Goal: Information Seeking & Learning: Learn about a topic

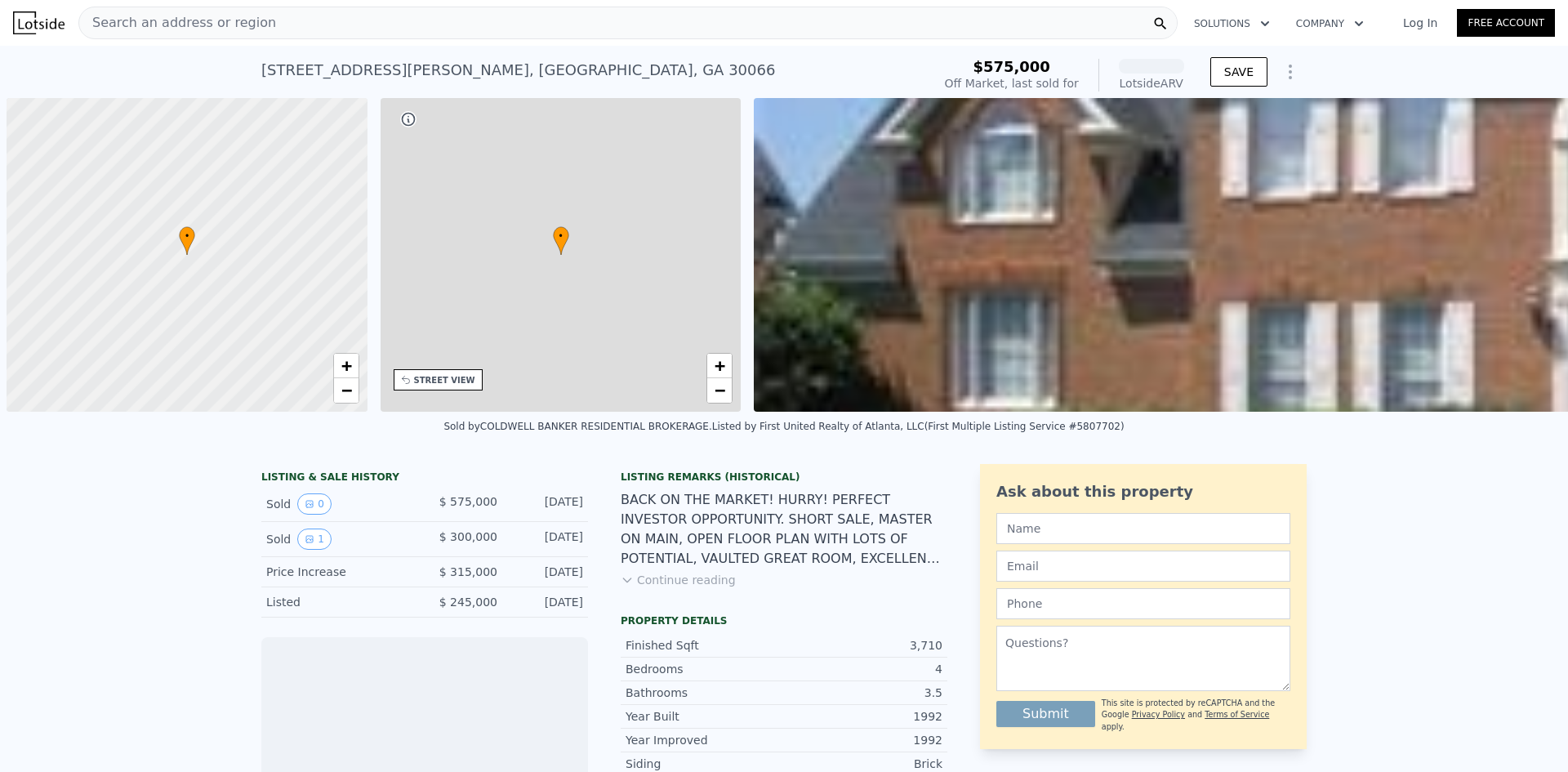
scroll to position [0, 7]
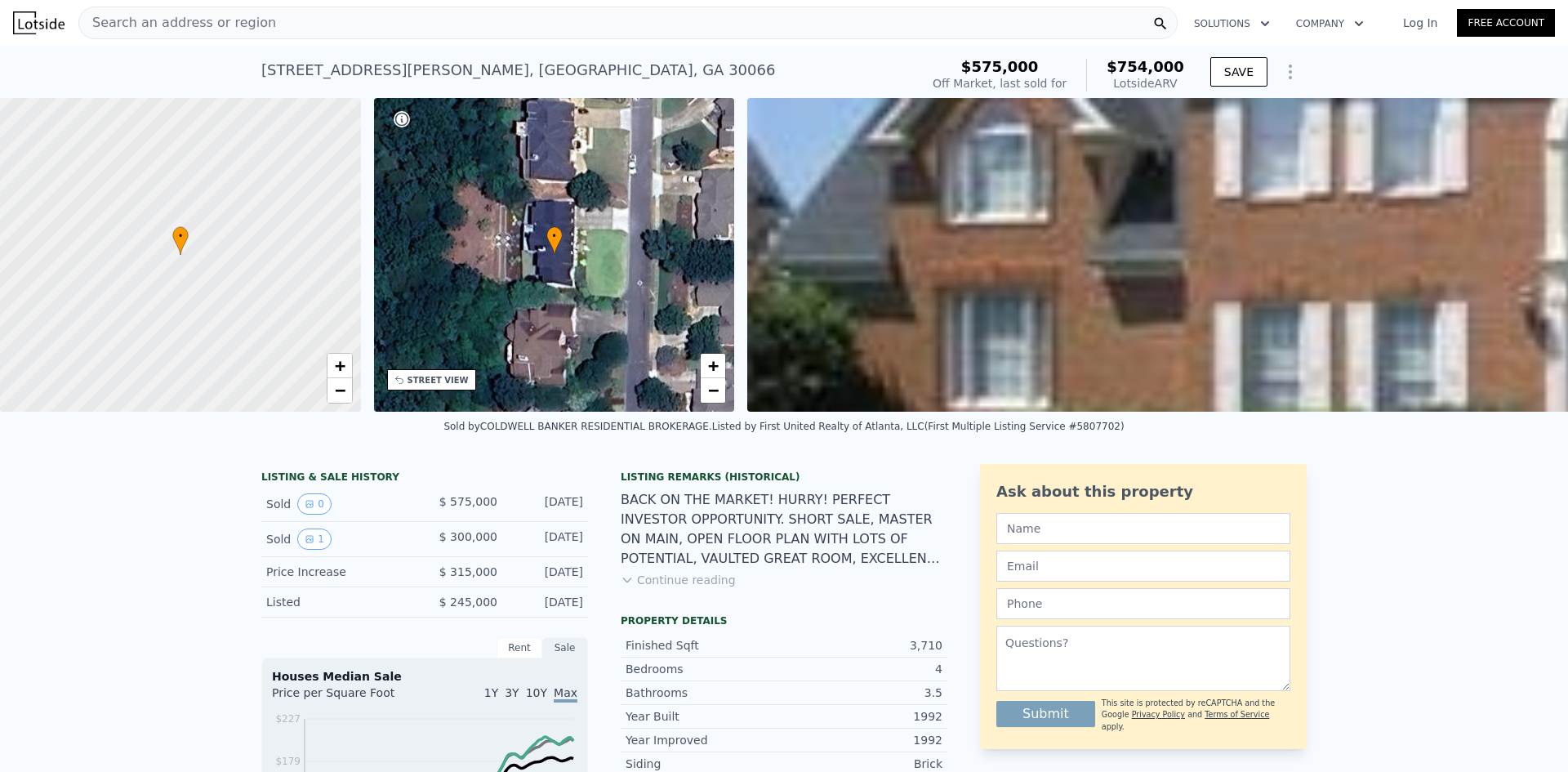
drag, startPoint x: 825, startPoint y: 600, endPoint x: 819, endPoint y: 483, distance: 117.2
click at [826, 544] on div "BACK ON THE MARKET! HURRY! PERFECT INVESTOR OPPORTUNITY. SHORT SALE, MASTER ON …" at bounding box center [783, 529] width 326 height 78
click at [794, 546] on div "BACK ON THE MARKET! HURRY! PERFECT INVESTOR OPPORTUNITY. SHORT SALE, MASTER ON …" at bounding box center [783, 529] width 326 height 78
click at [717, 555] on div "BACK ON THE MARKET! HURRY! PERFECT INVESTOR OPPORTUNITY. SHORT SALE, MASTER ON …" at bounding box center [783, 529] width 326 height 78
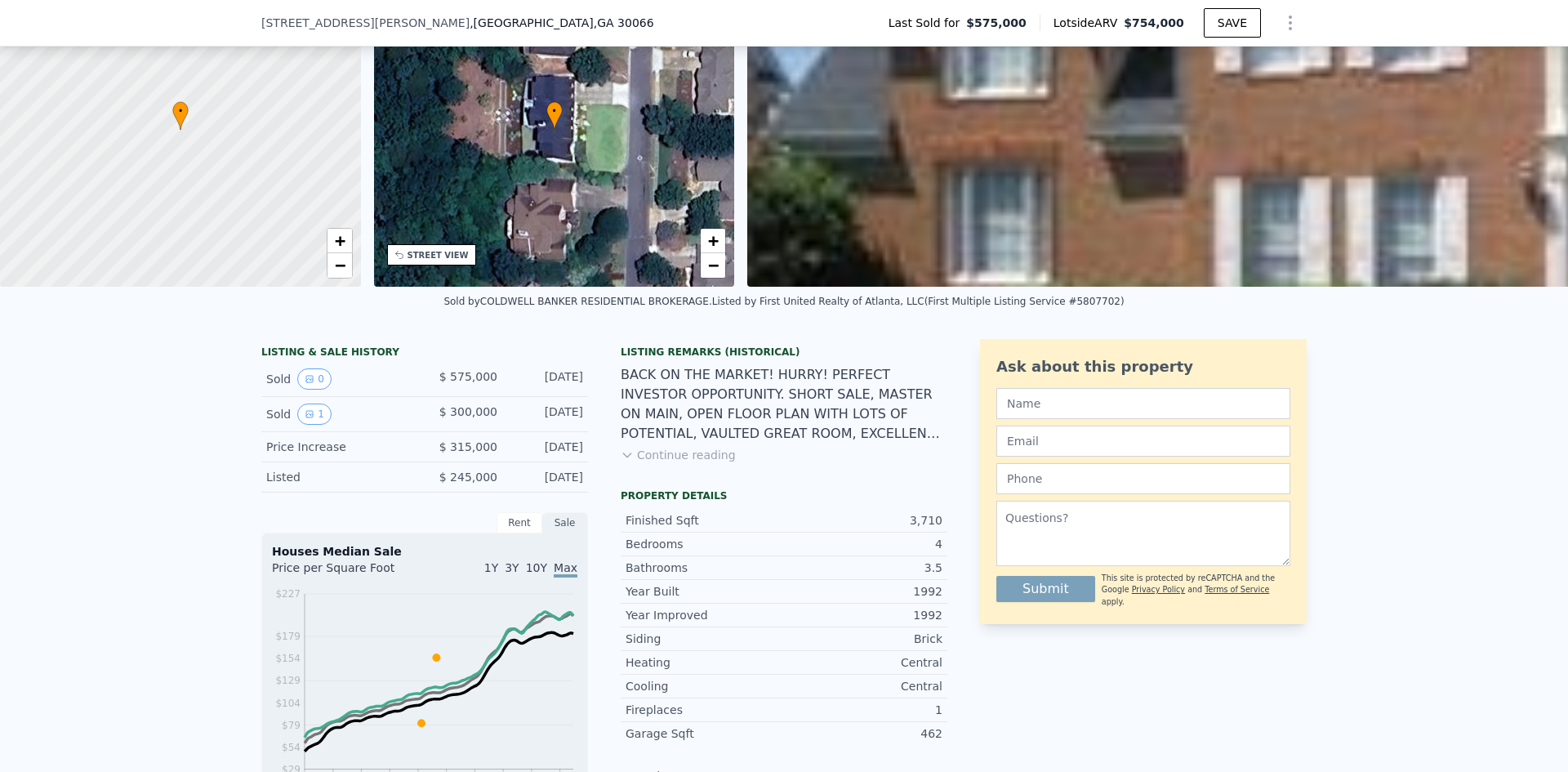
scroll to position [239, 0]
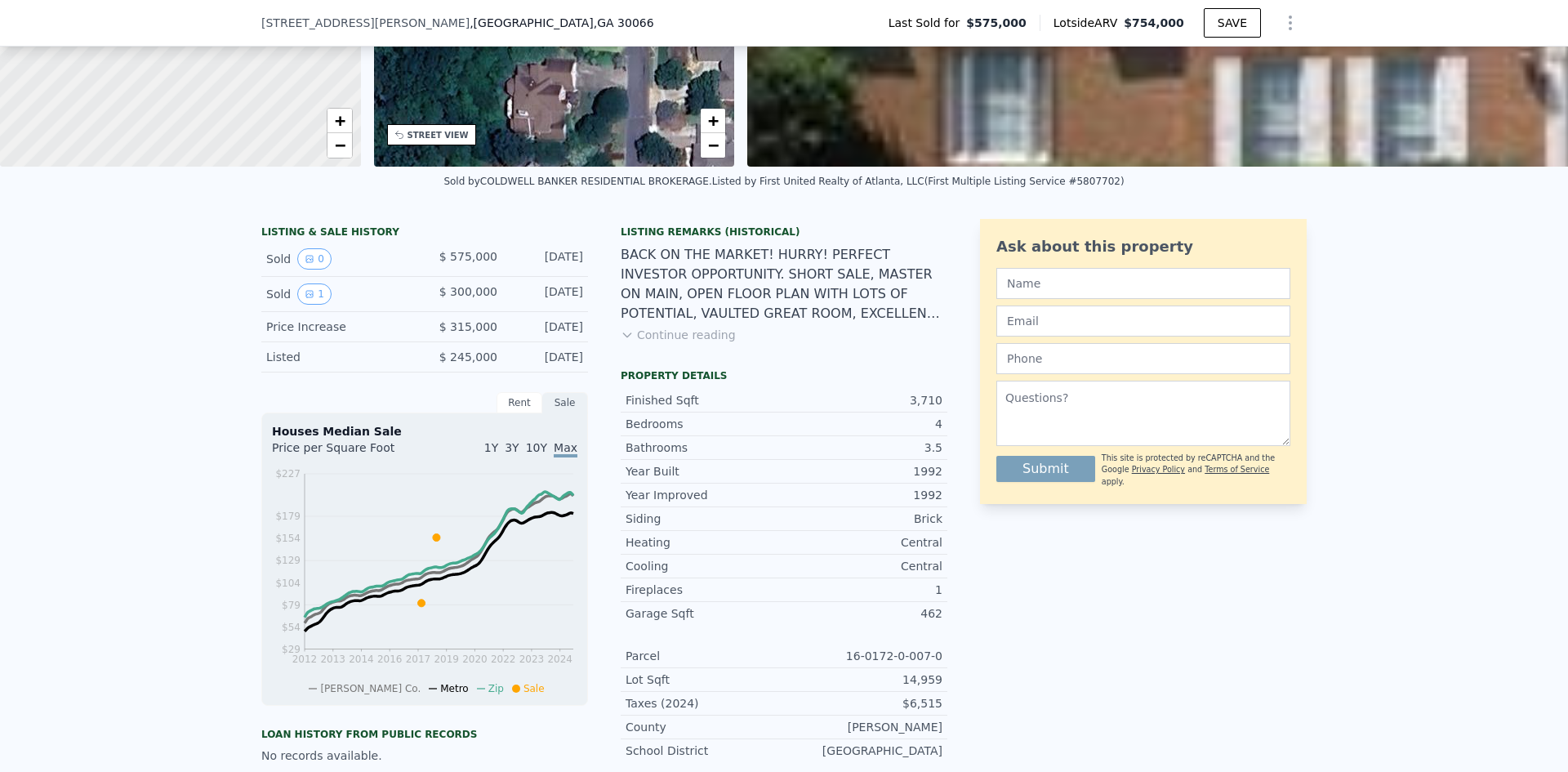
click at [690, 343] on button "Continue reading" at bounding box center [678, 334] width 115 height 16
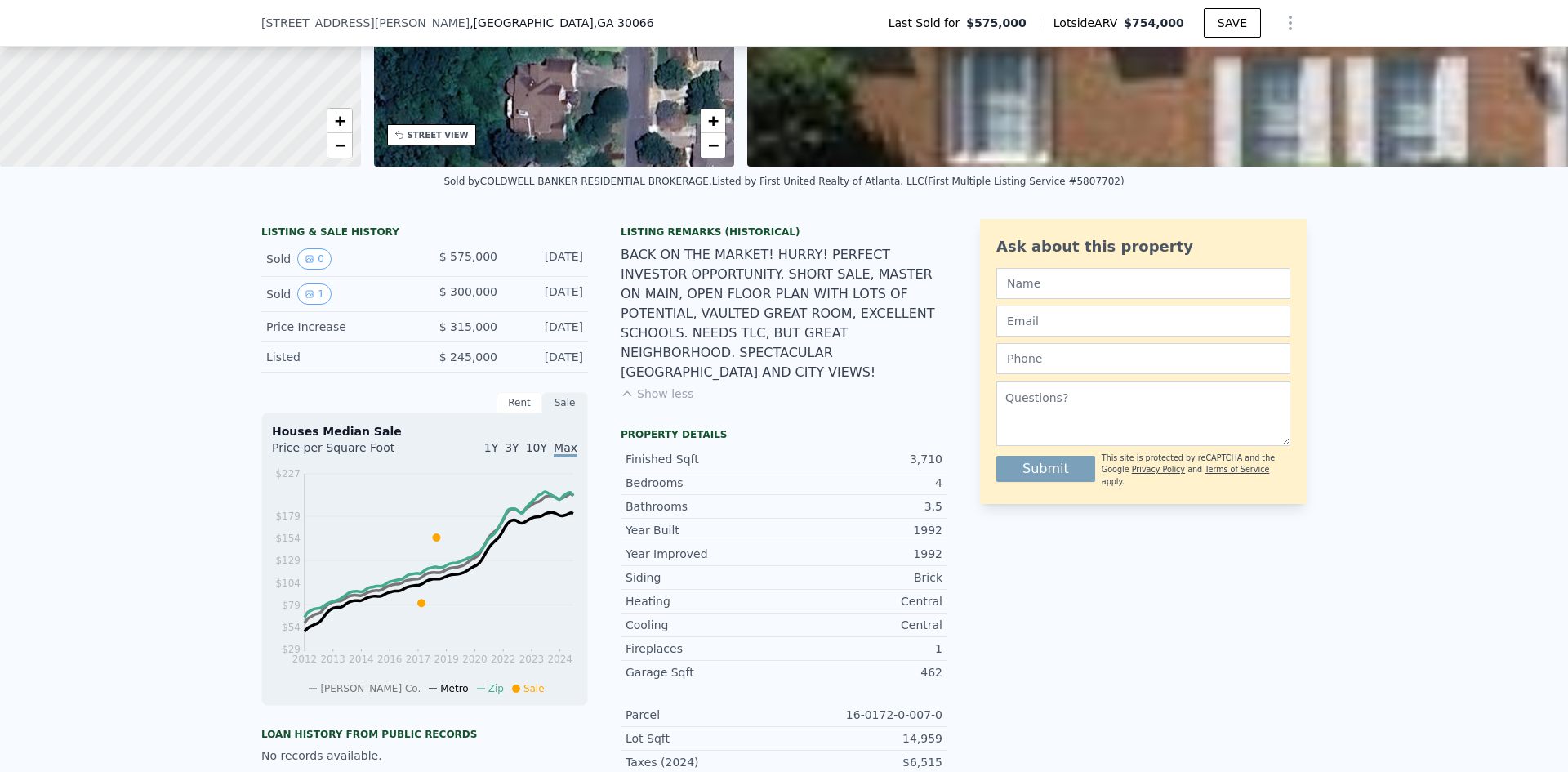
drag, startPoint x: 892, startPoint y: 369, endPoint x: 866, endPoint y: 265, distance: 107.2
click at [866, 265] on div "BACK ON THE MARKET! HURRY! PERFECT INVESTOR OPPORTUNITY. SHORT SALE, MASTER ON …" at bounding box center [783, 314] width 326 height 137
click at [746, 285] on div "BACK ON THE MARKET! HURRY! PERFECT INVESTOR OPPORTUNITY. SHORT SALE, MASTER ON …" at bounding box center [783, 314] width 326 height 137
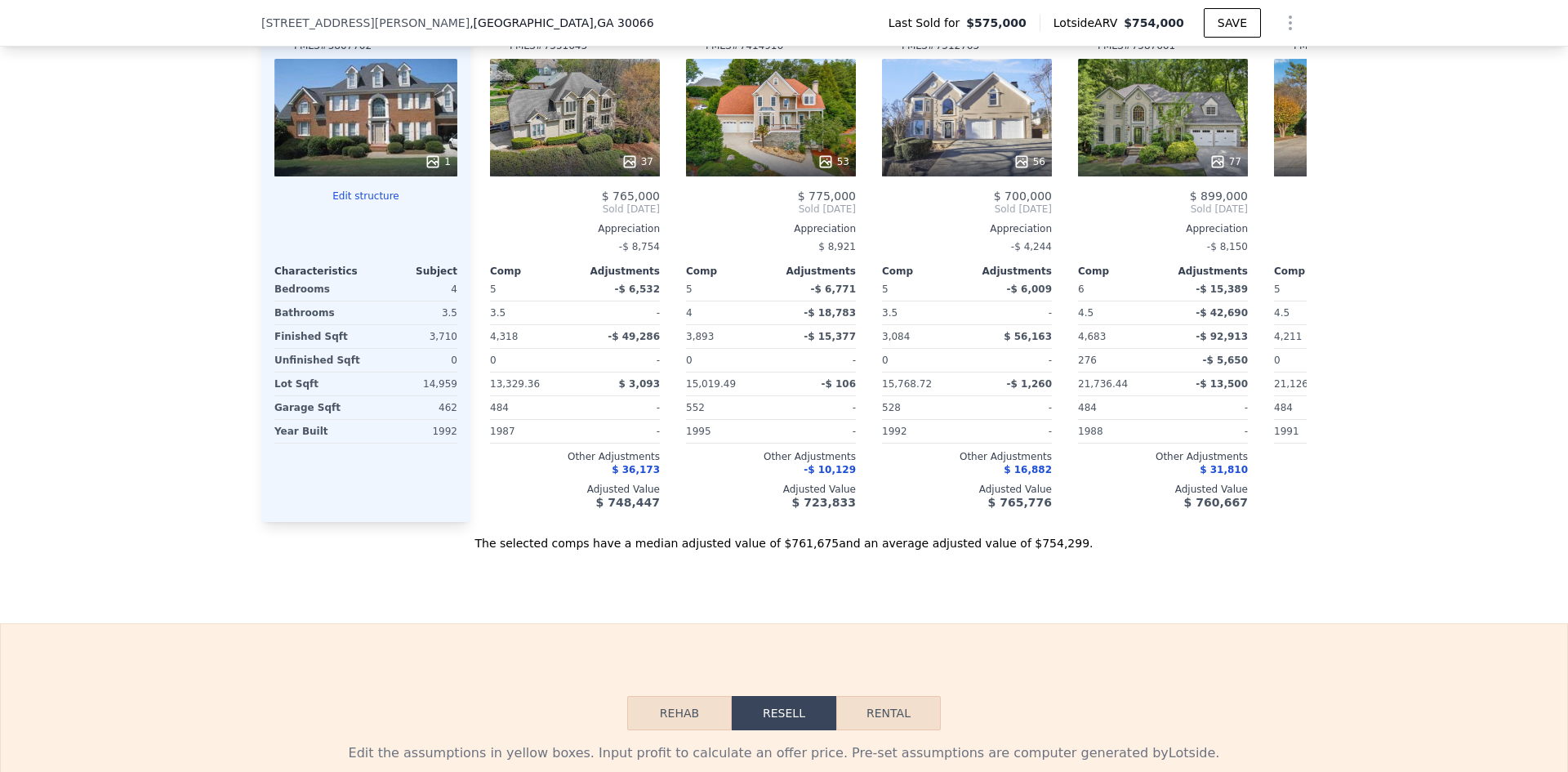
scroll to position [1791, 0]
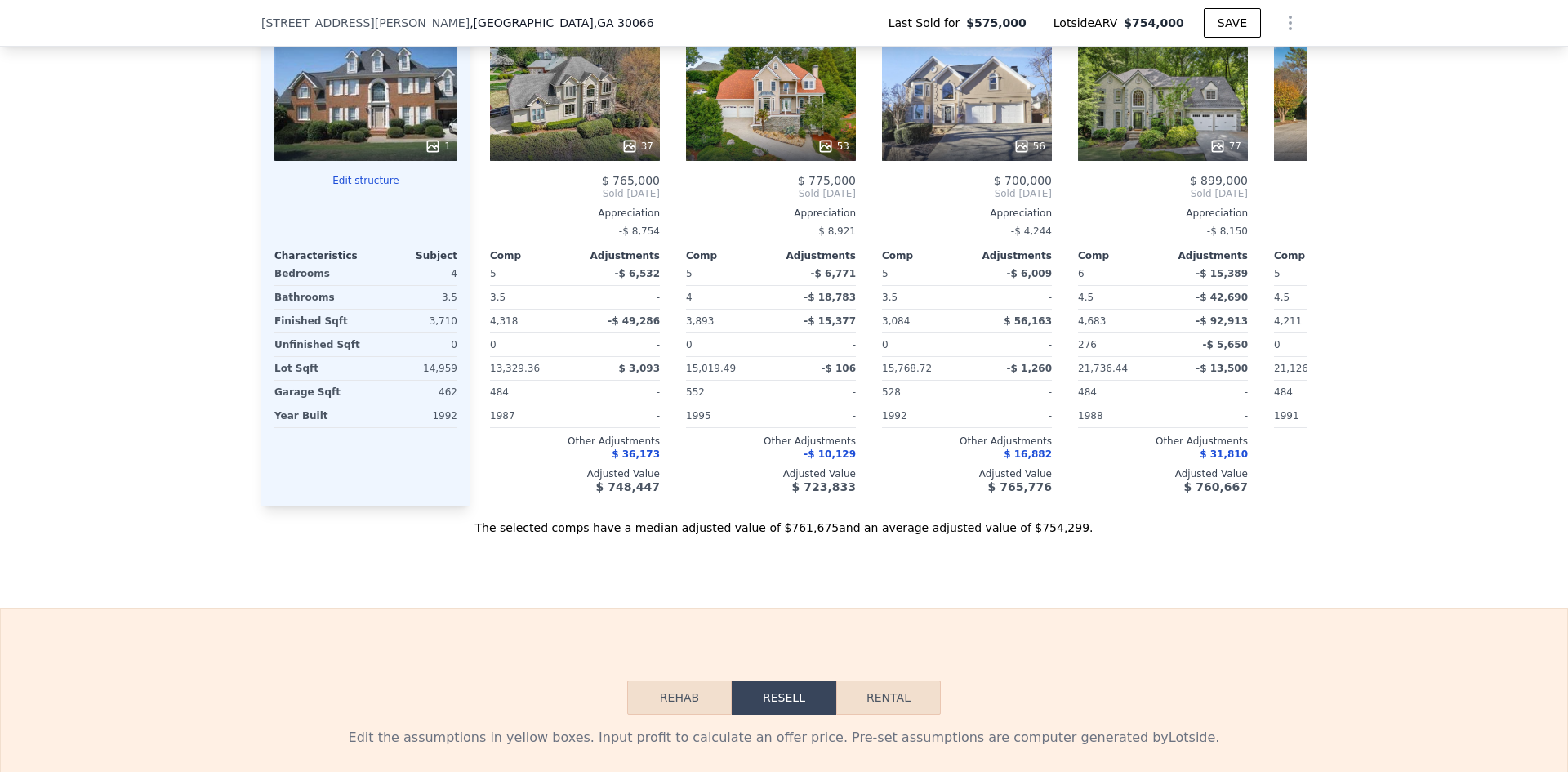
click at [352, 111] on div "1" at bounding box center [365, 102] width 183 height 117
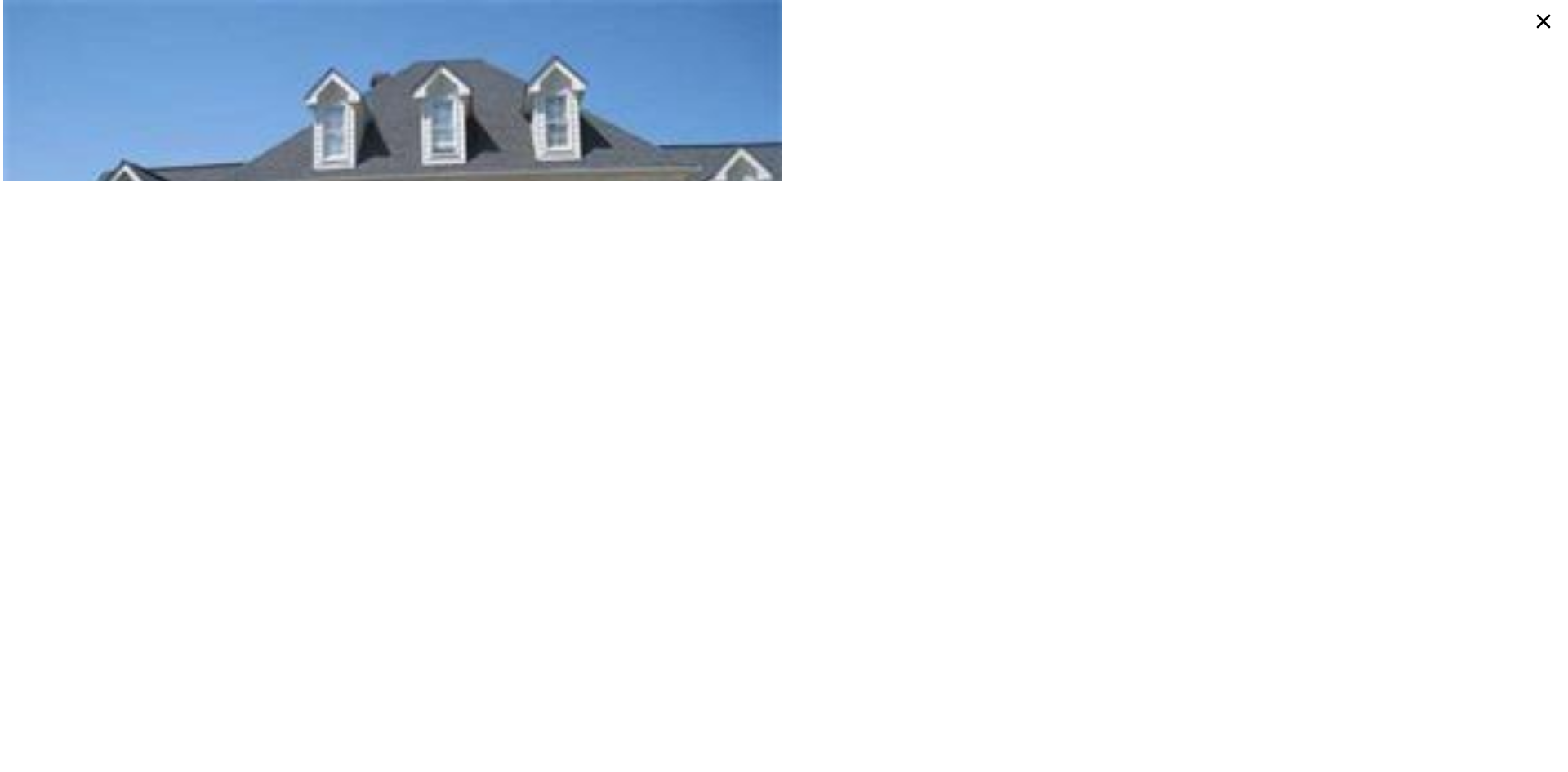
click at [1543, 26] on icon at bounding box center [1543, 21] width 29 height 29
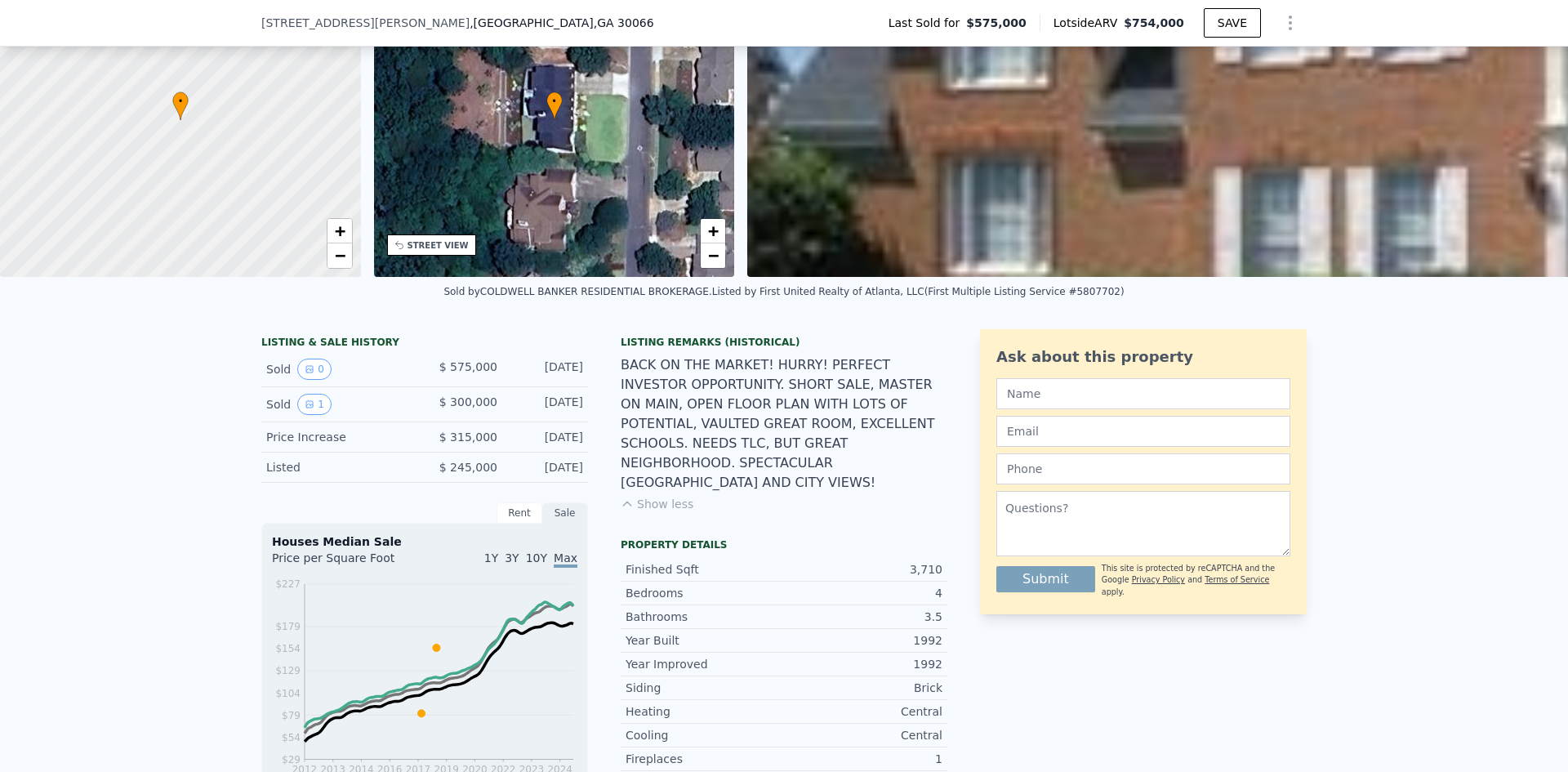
scroll to position [321, 0]
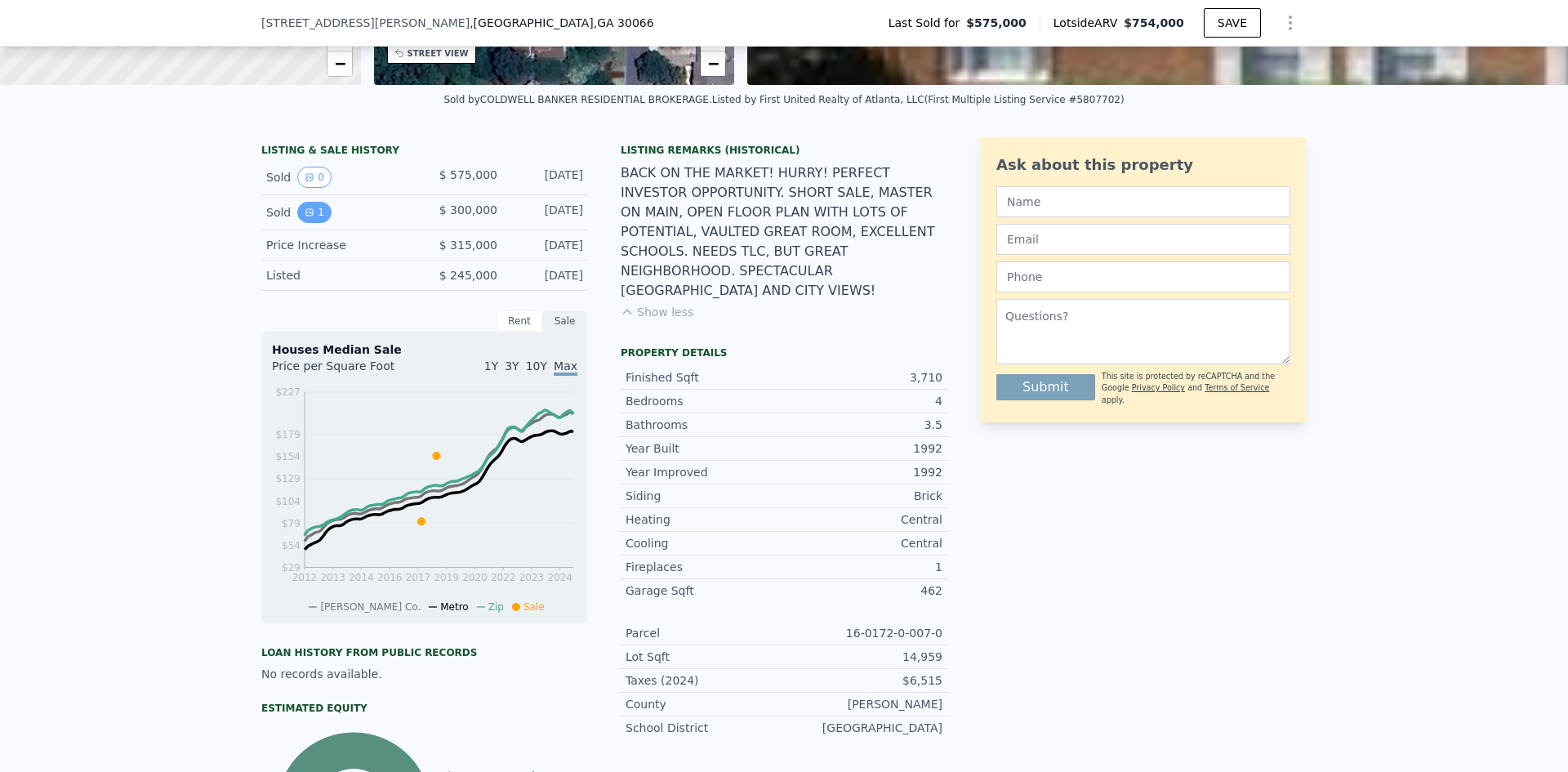
click at [310, 222] on button "1" at bounding box center [314, 212] width 34 height 21
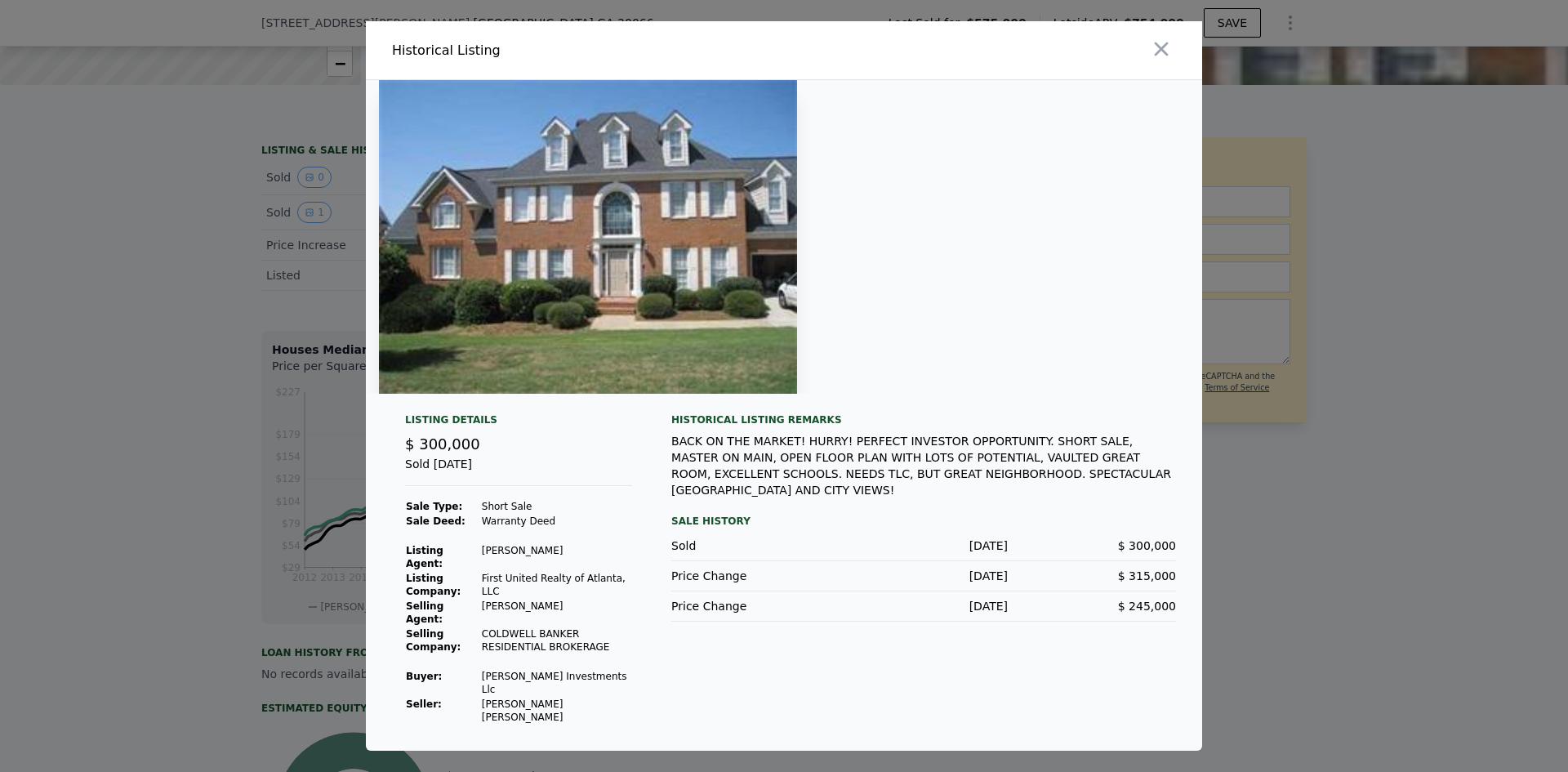
drag, startPoint x: 396, startPoint y: 477, endPoint x: 637, endPoint y: 470, distance: 241.1
click at [637, 470] on div "Listing Details $ 300,000 Sold [DATE] Sale Type: Short Sale Sale Deed: Warranty…" at bounding box center [784, 582] width 836 height 338
click at [548, 474] on div "Sold [DATE]" at bounding box center [518, 470] width 227 height 30
drag, startPoint x: 402, startPoint y: 476, endPoint x: 581, endPoint y: 475, distance: 179.0
click at [581, 475] on div "Listing Details $ 300,000 Sold [DATE] Sale Type: Short Sale Sale Deed: Warranty…" at bounding box center [518, 568] width 253 height 311
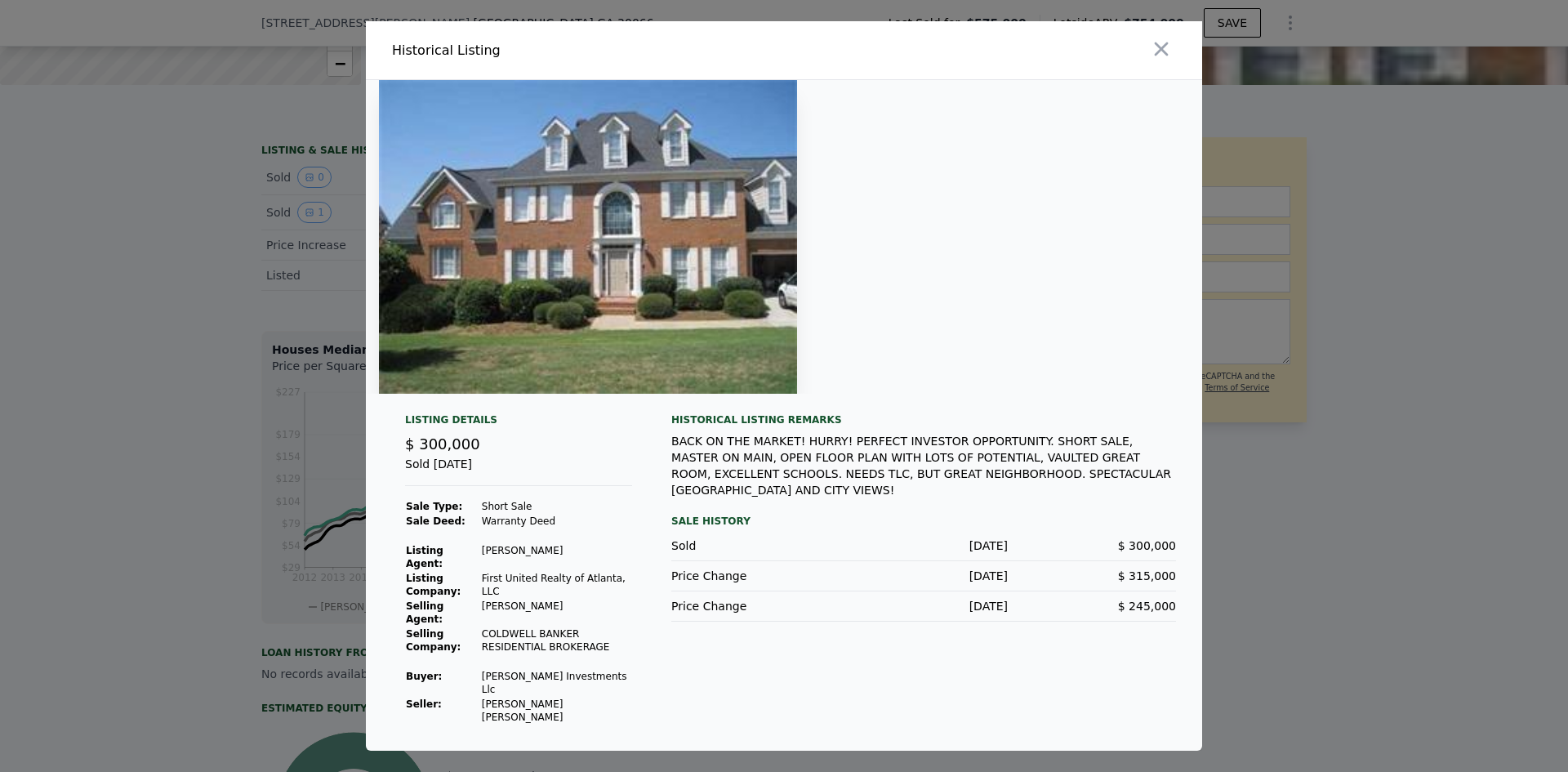
click at [578, 478] on div "Sold [DATE]" at bounding box center [518, 470] width 227 height 30
click at [526, 669] on td at bounding box center [556, 661] width 151 height 15
drag, startPoint x: 791, startPoint y: 624, endPoint x: 1179, endPoint y: 619, distance: 388.0
click at [1179, 619] on div "Listing Details $ 300,000 Sold [DATE] Sale Type: Short Sale Sale Deed: Warranty…" at bounding box center [784, 582] width 836 height 338
click at [807, 554] on div "Sold" at bounding box center [755, 545] width 168 height 16
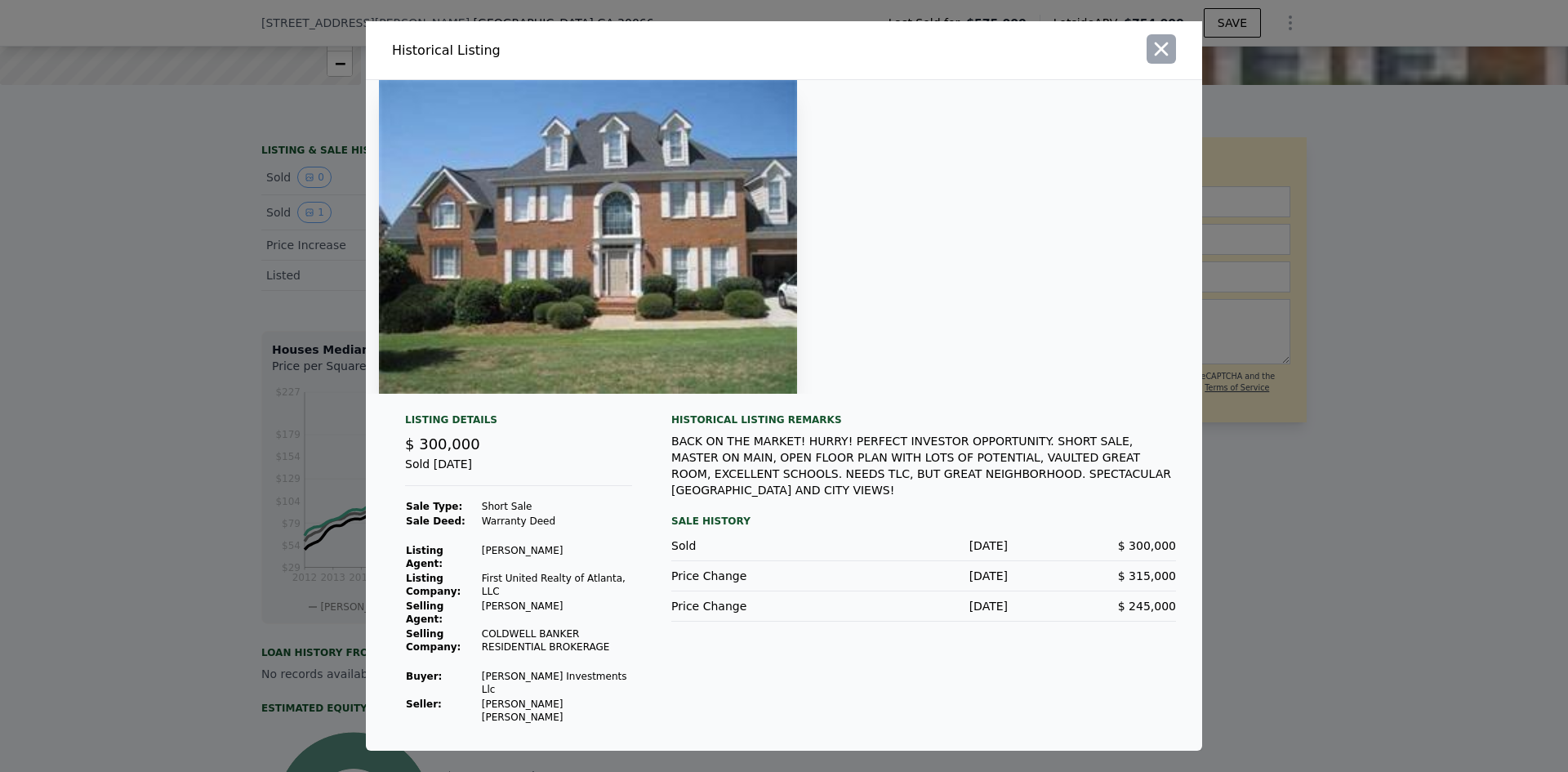
click at [1164, 56] on icon "button" at bounding box center [1161, 49] width 23 height 23
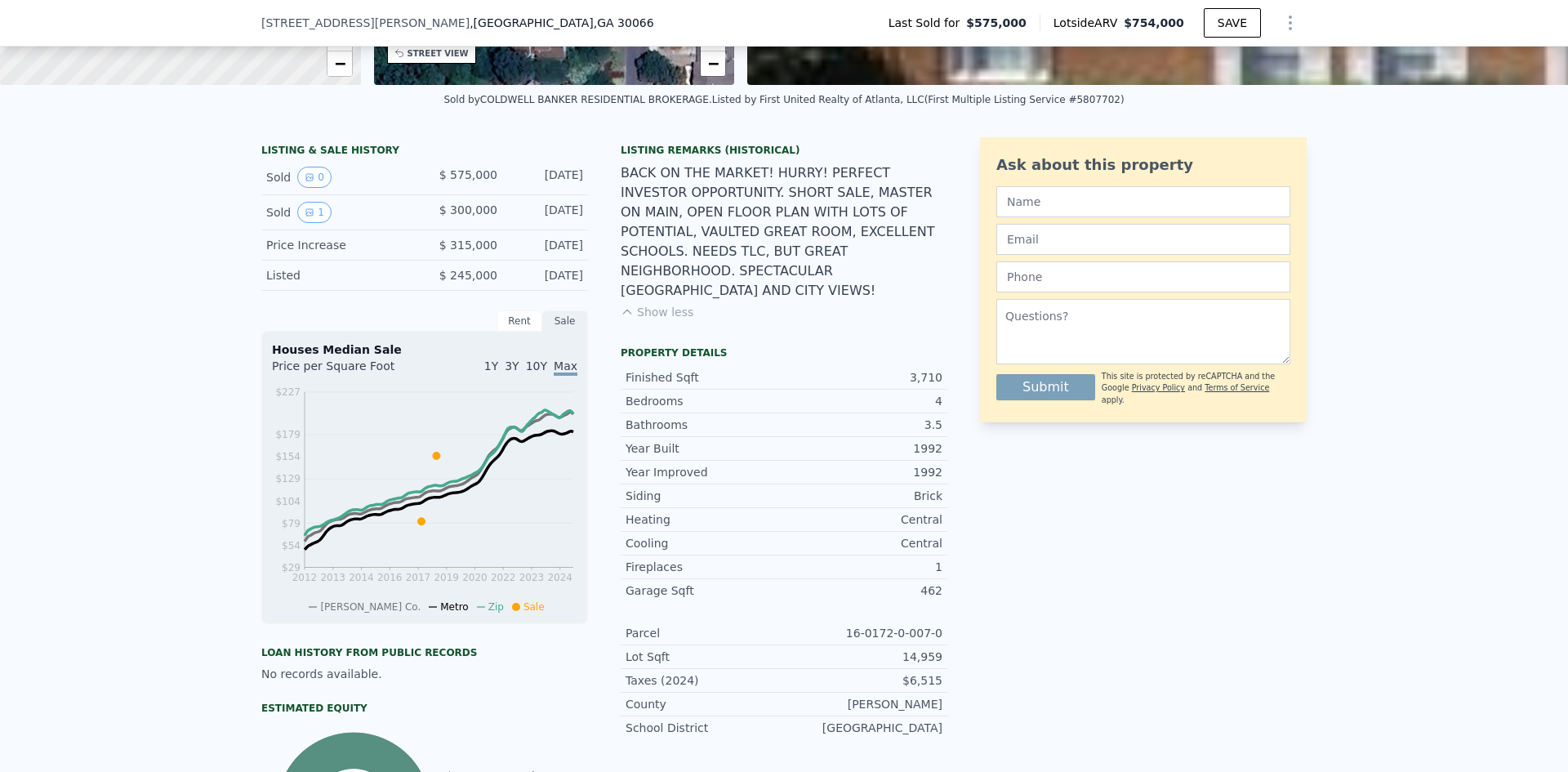
click at [360, 284] on div "Listed" at bounding box center [339, 275] width 146 height 16
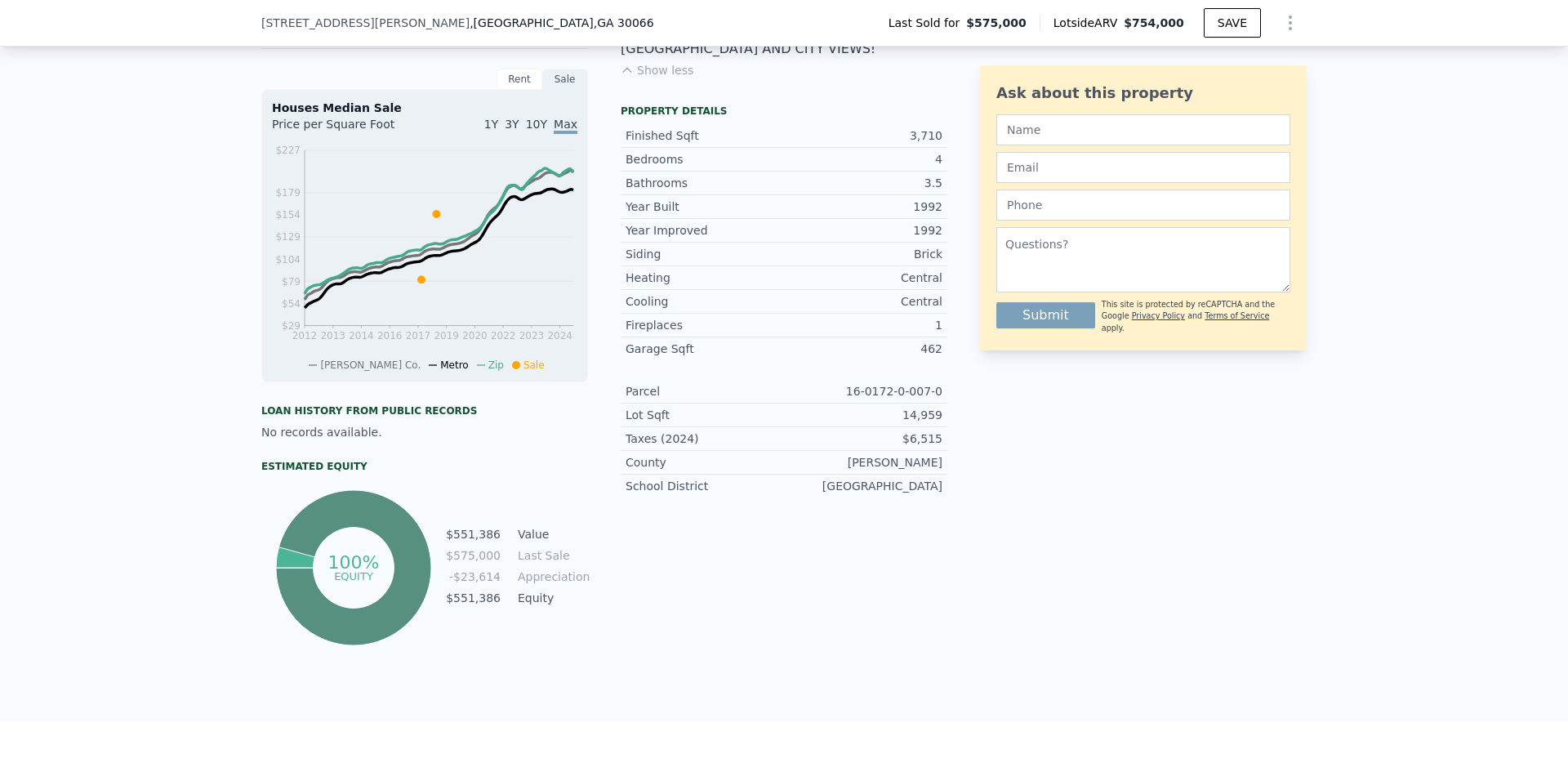
scroll to position [566, 0]
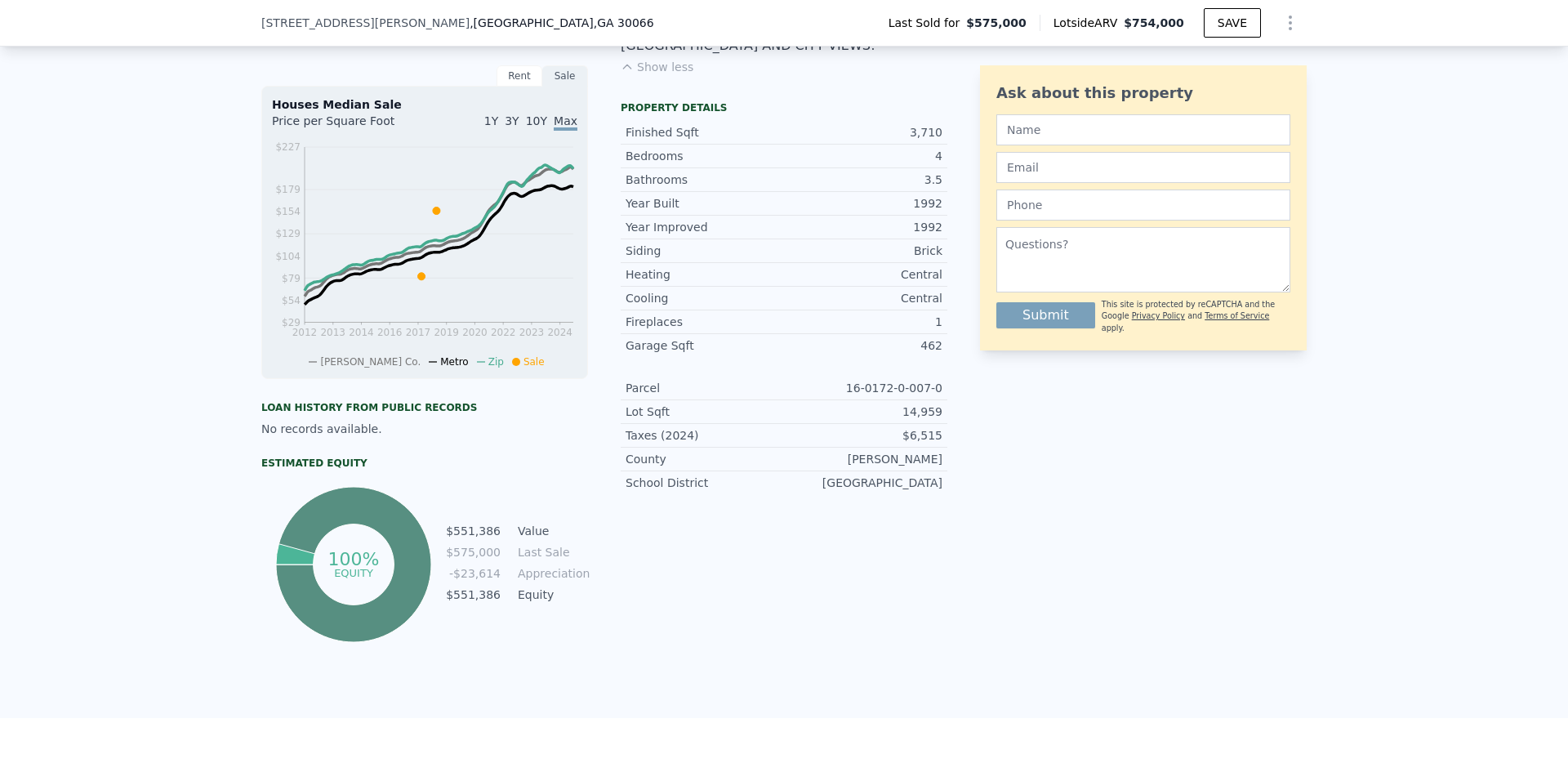
click at [404, 436] on div "No records available." at bounding box center [424, 428] width 326 height 16
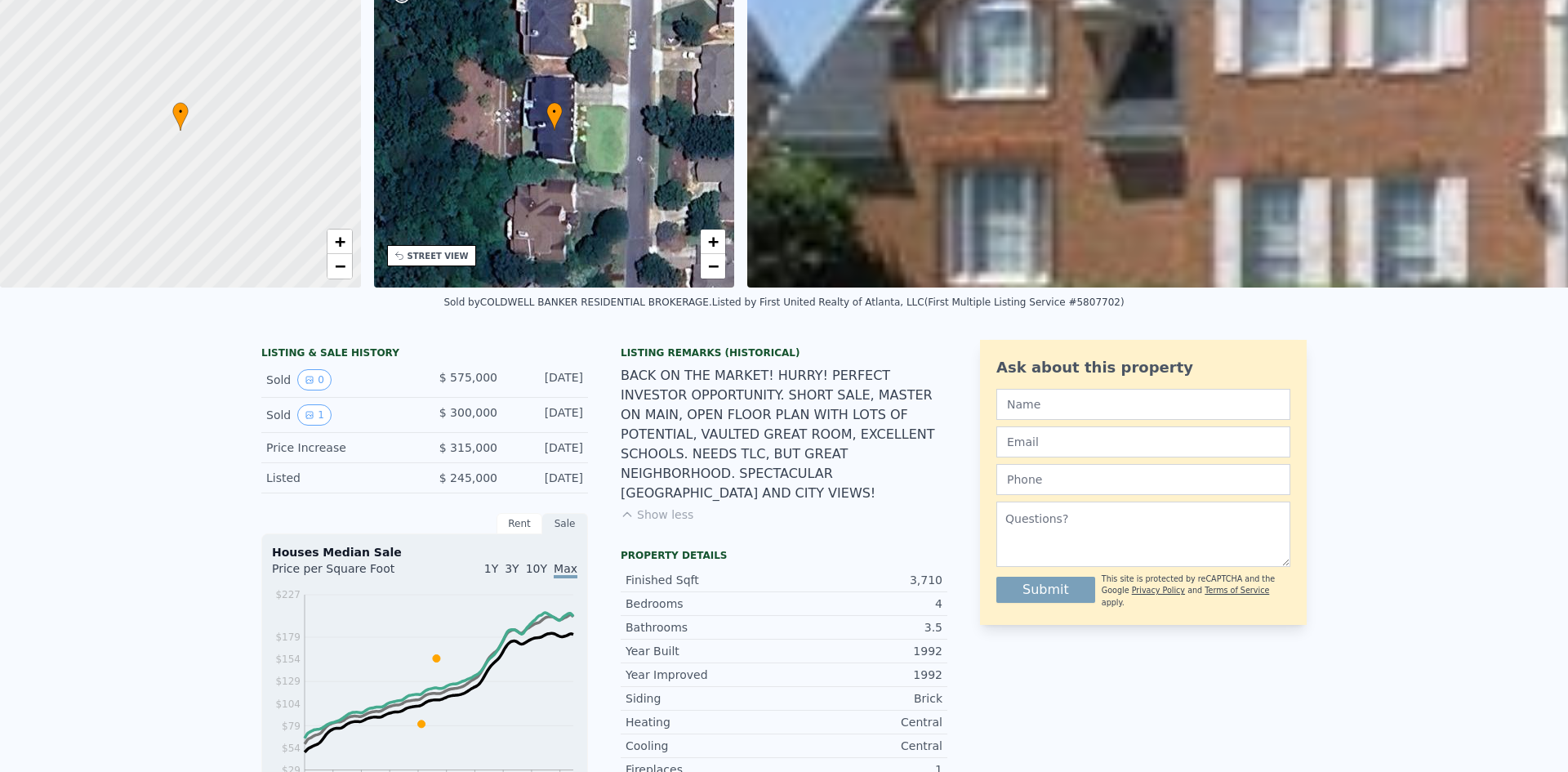
scroll to position [6, 0]
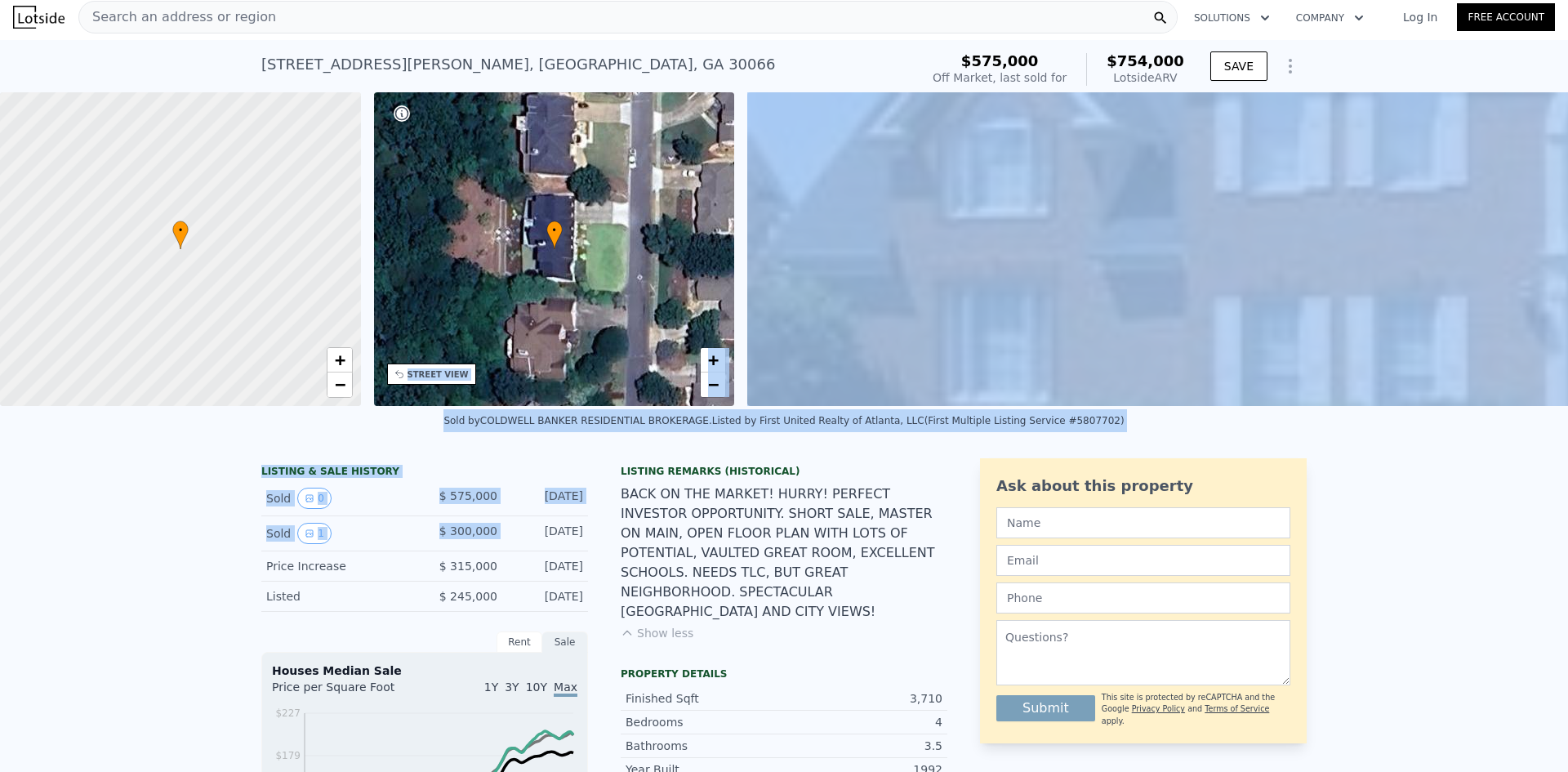
drag, startPoint x: 499, startPoint y: 537, endPoint x: 490, endPoint y: 416, distance: 121.3
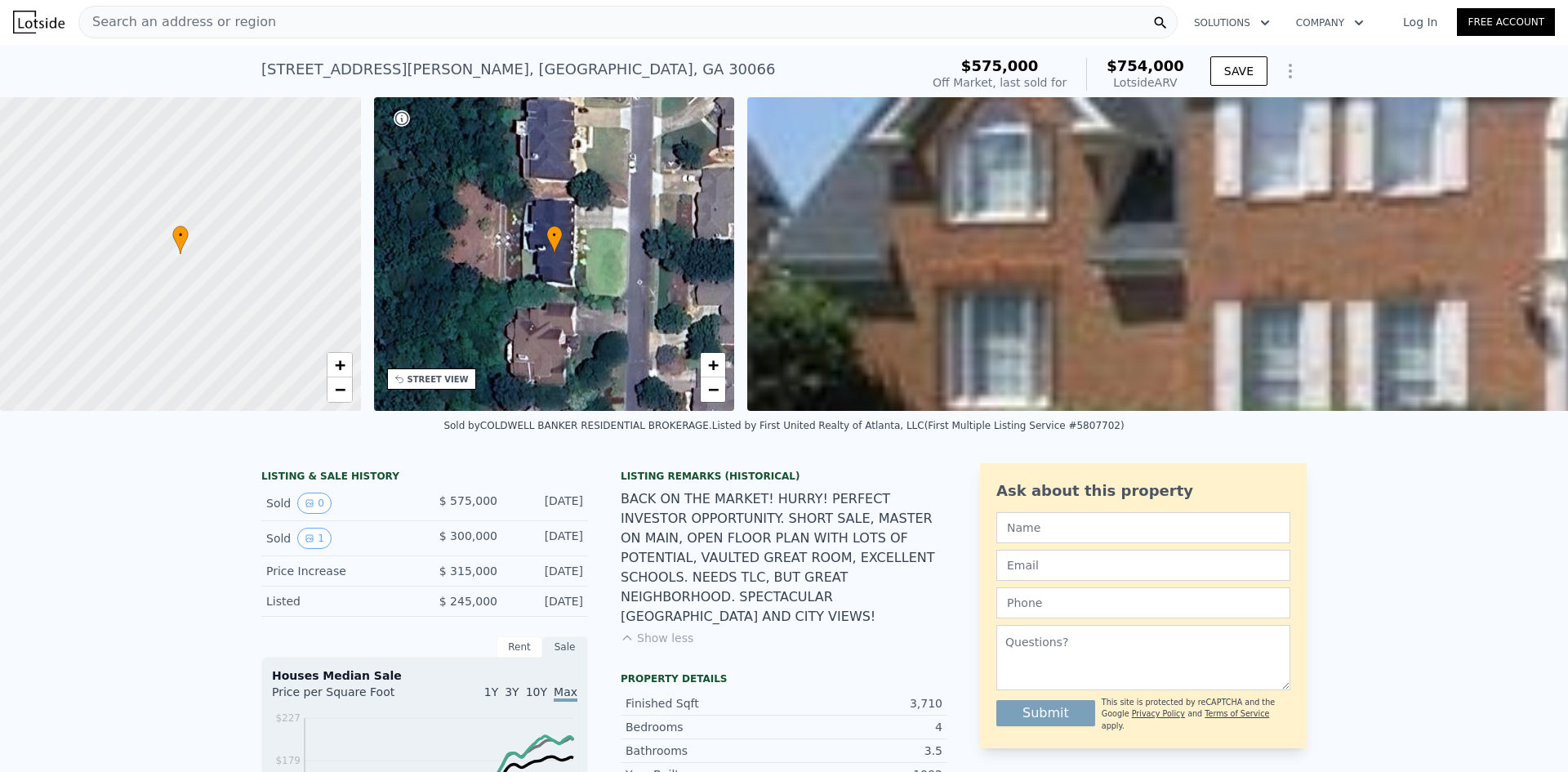
scroll to position [0, 0]
